Goal: Obtain resource: Download file/media

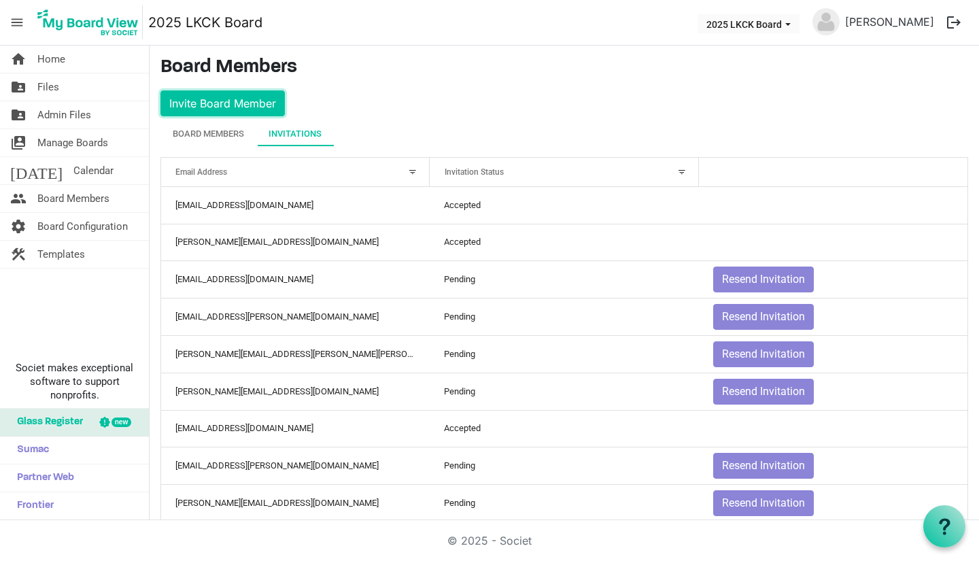
click at [228, 103] on button "Invite Board Member" at bounding box center [222, 103] width 124 height 26
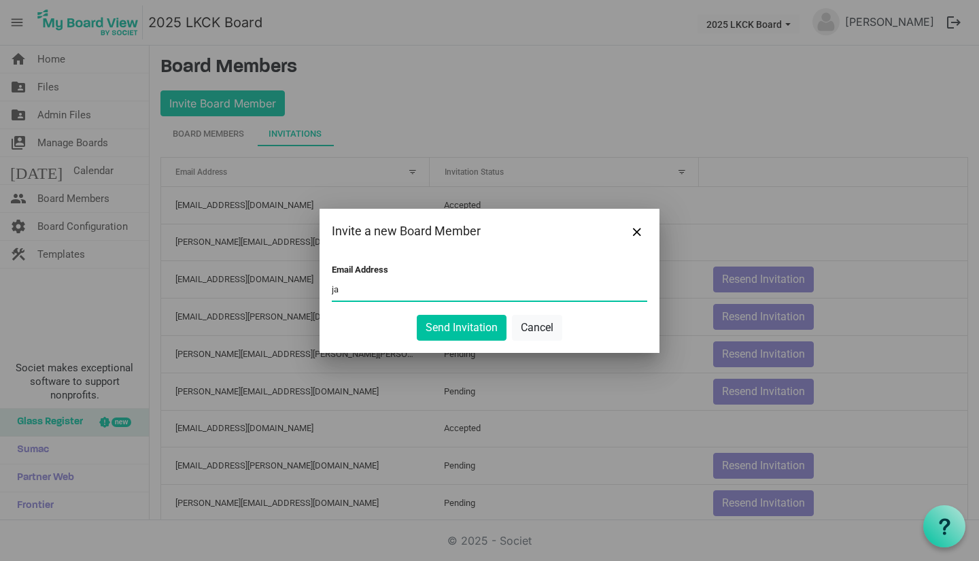
type input "j"
click at [638, 230] on span "Close" at bounding box center [637, 232] width 8 height 8
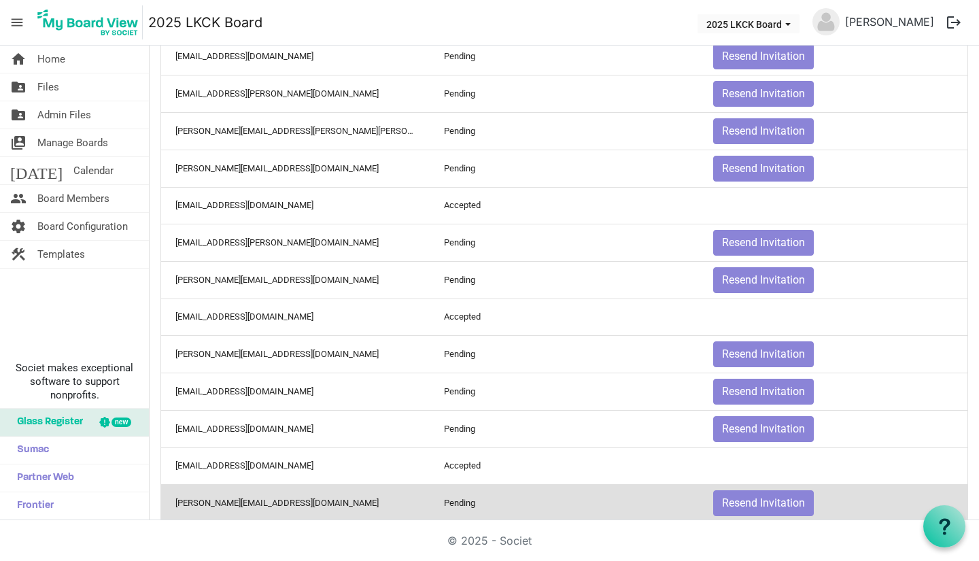
scroll to position [246, 0]
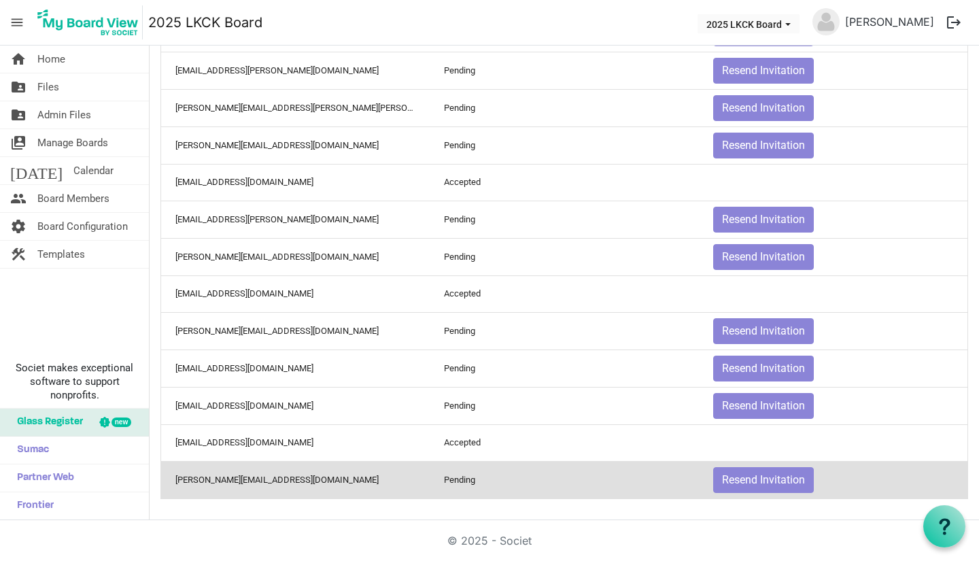
click at [80, 166] on link "today Calendar" at bounding box center [74, 170] width 149 height 27
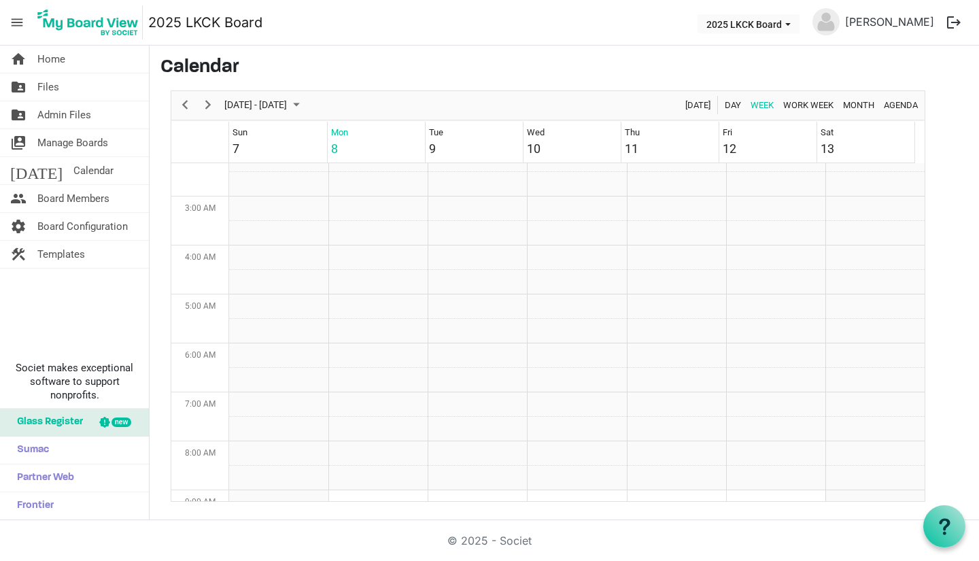
scroll to position [136, 0]
click at [858, 107] on span "Month" at bounding box center [858, 104] width 34 height 17
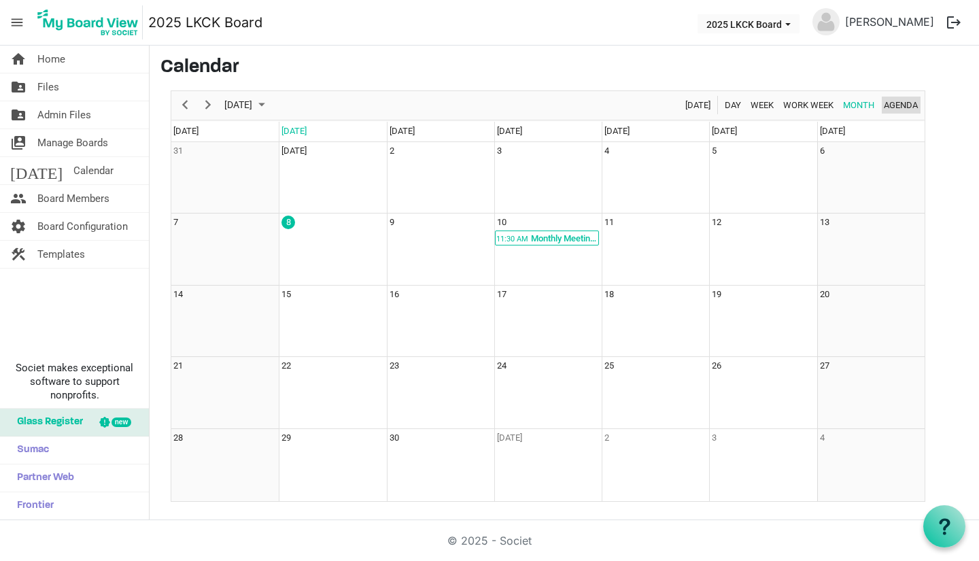
click at [901, 109] on span "Agenda" at bounding box center [900, 104] width 37 height 17
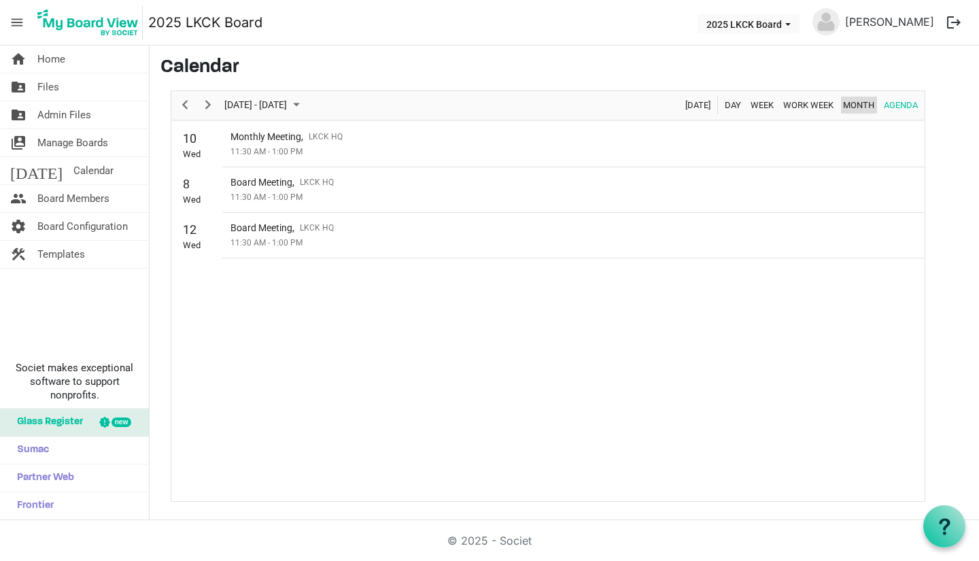
click at [860, 101] on span "Month" at bounding box center [858, 104] width 34 height 17
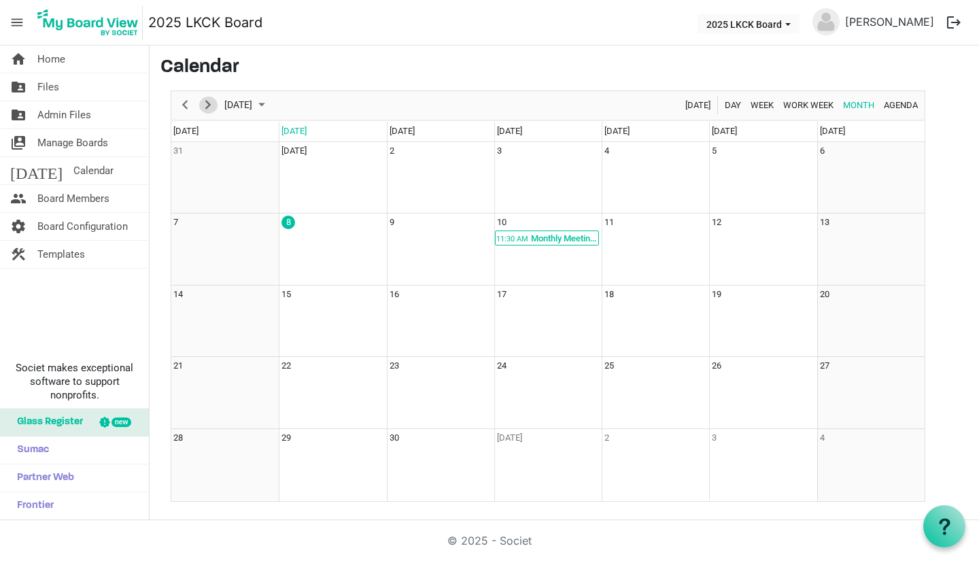
click at [205, 109] on span "Next" at bounding box center [208, 104] width 16 height 17
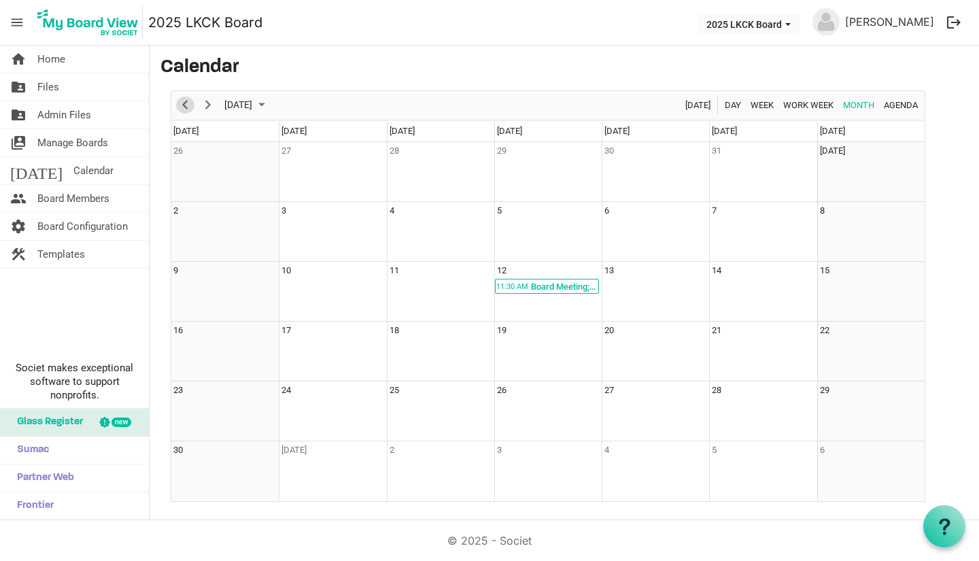
click at [186, 107] on span "Previous" at bounding box center [185, 104] width 16 height 17
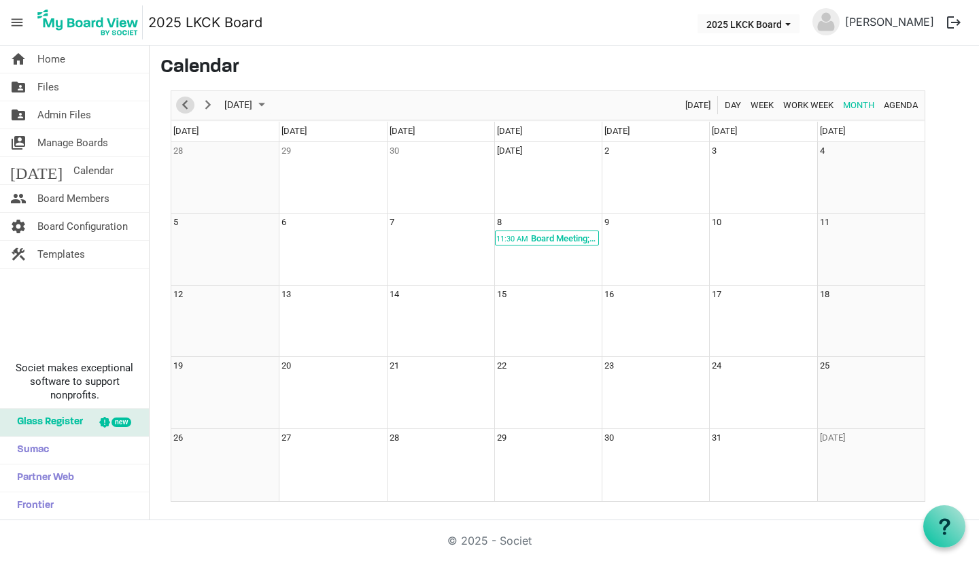
click at [186, 107] on span "Previous" at bounding box center [185, 104] width 16 height 17
click at [69, 251] on span "Templates" at bounding box center [61, 254] width 48 height 27
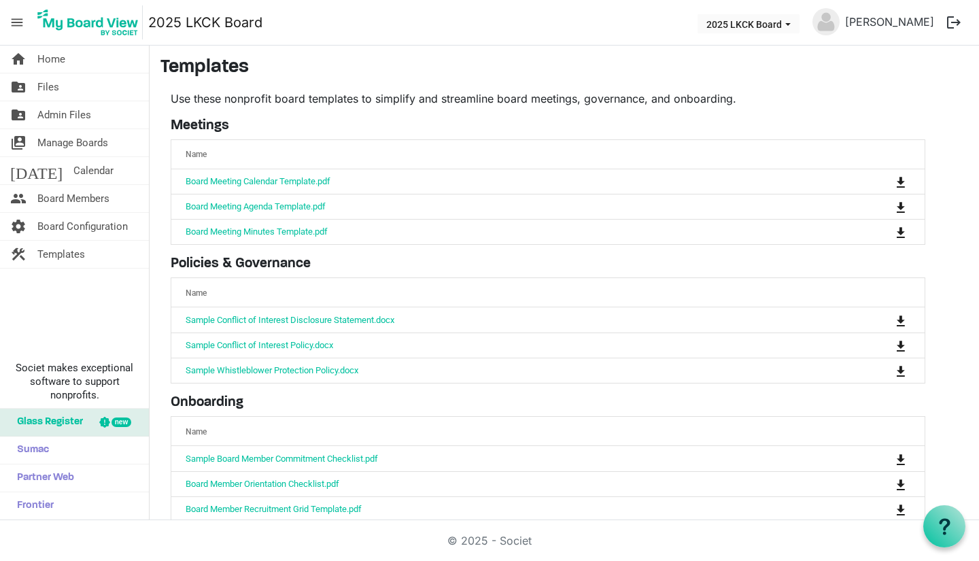
click at [325, 209] on link "Board Meeting Agenda Template.pdf" at bounding box center [256, 206] width 140 height 10
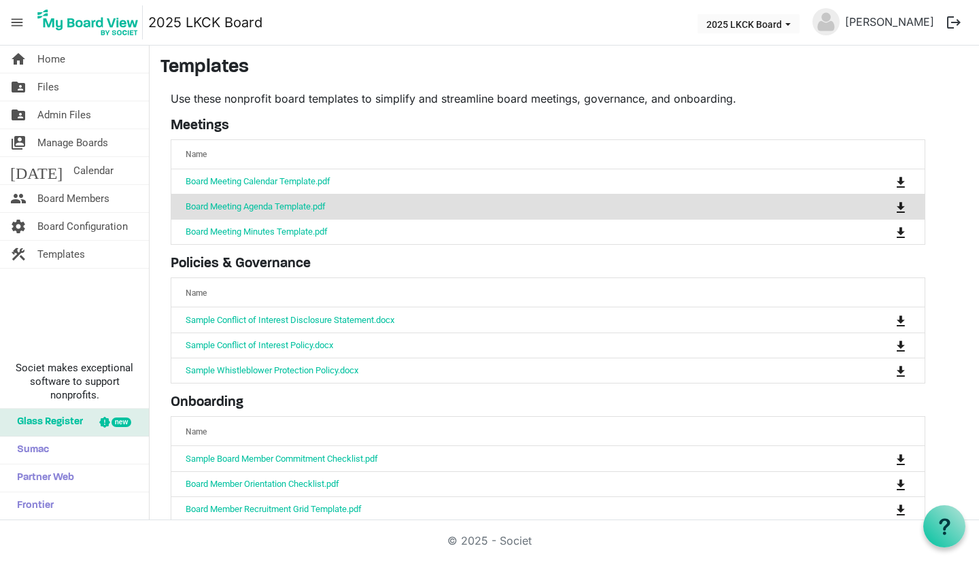
click at [325, 209] on link "Board Meeting Agenda Template.pdf" at bounding box center [256, 206] width 140 height 10
